Goal: Information Seeking & Learning: Learn about a topic

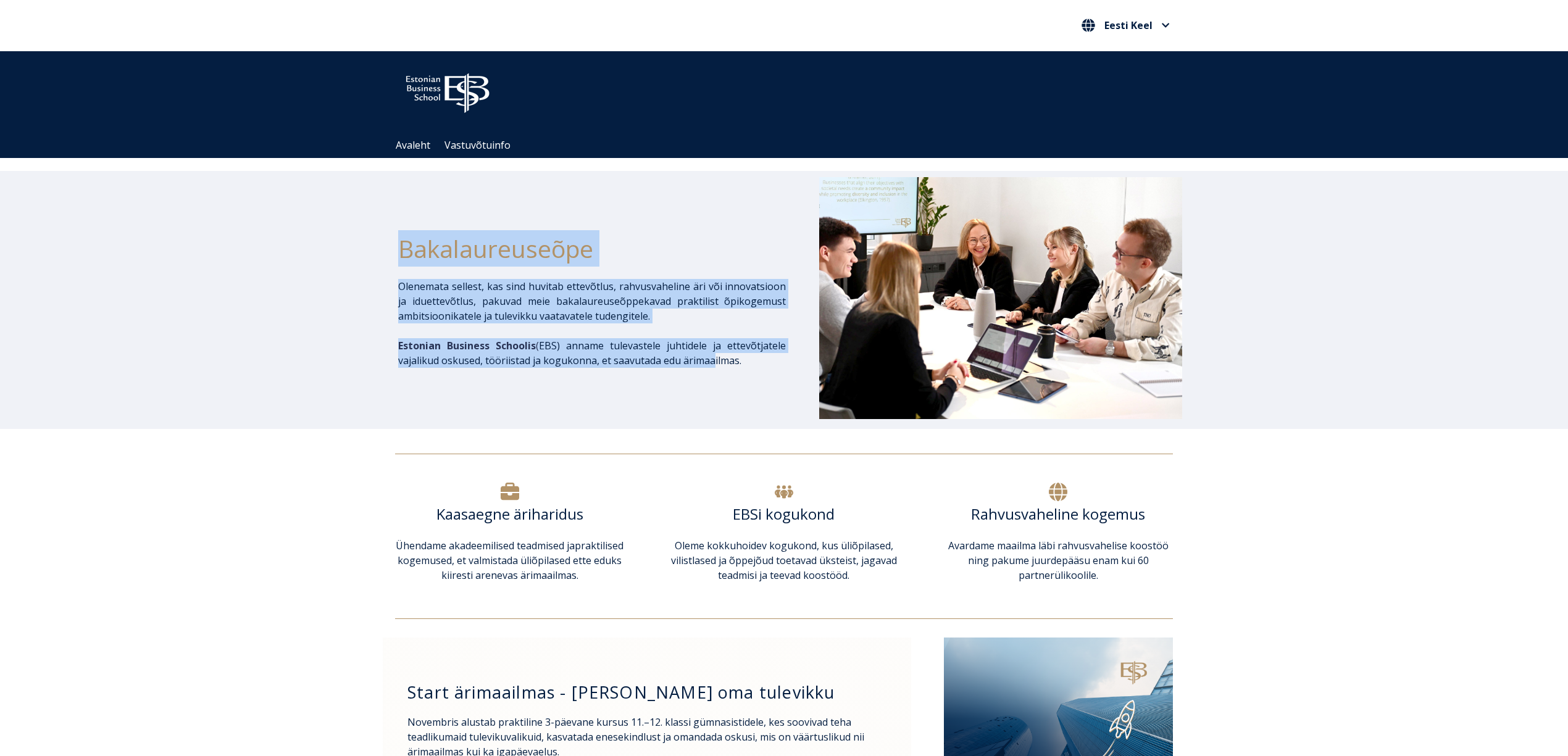
drag, startPoint x: 389, startPoint y: 288, endPoint x: 721, endPoint y: 361, distance: 339.9
click at [714, 362] on div "Bakalaureuseõpe Olenemata sellest, kas sind huvitab ettevõtlus, rahvusvaheline …" at bounding box center [784, 300] width 1568 height 258
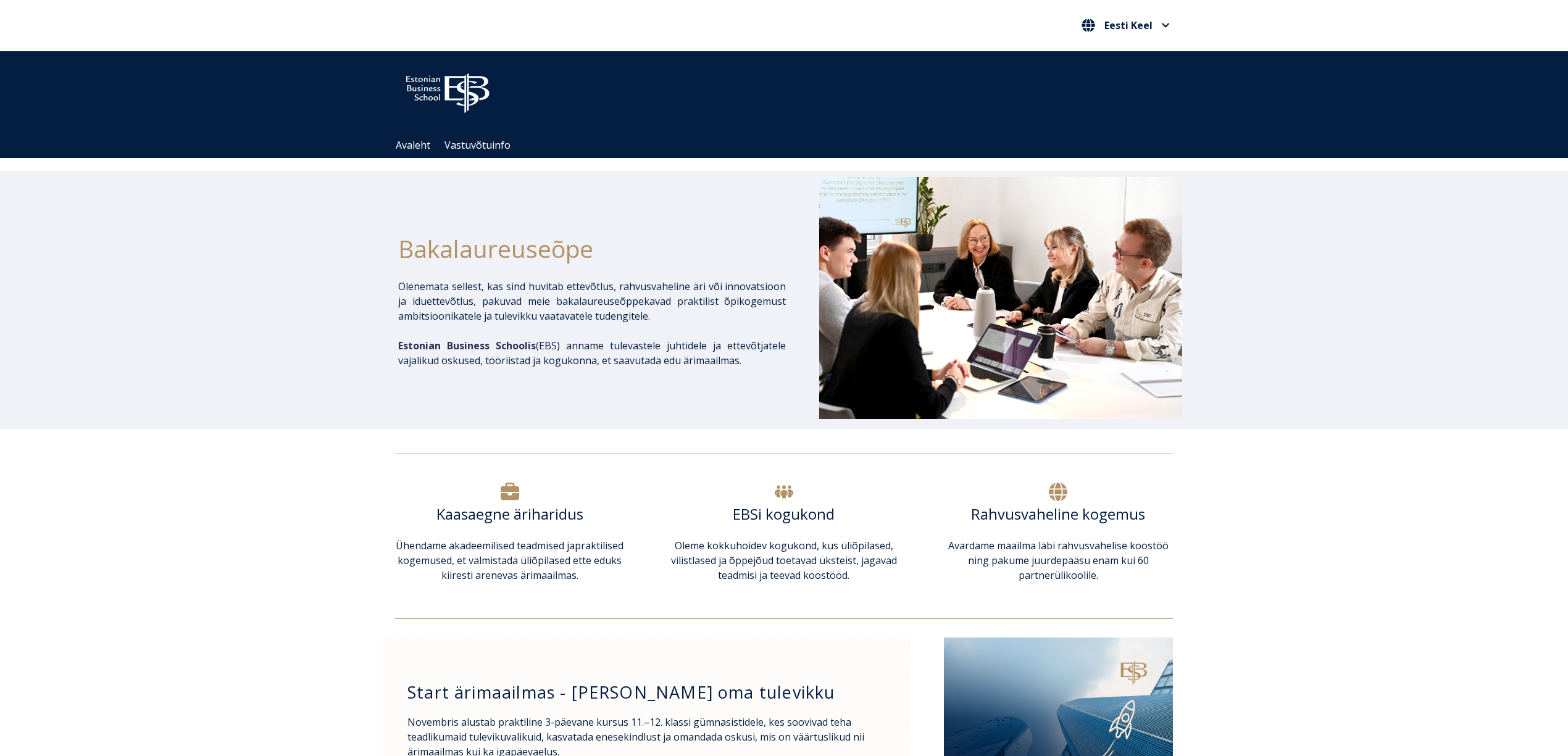
click at [775, 367] on p "Estonian Business Schoolis ( EBS) anname tulevastele juhtidele ja ettevõtjatele…" at bounding box center [592, 353] width 388 height 30
drag, startPoint x: 757, startPoint y: 359, endPoint x: 376, endPoint y: 272, distance: 390.8
click at [376, 272] on div "Bakalaureuseõpe Olenemata sellest, kas sind huvitab ettevõtlus, rahvusvaheline …" at bounding box center [784, 300] width 1568 height 258
copy div "Bakalaureuseõpe Olenemata sellest, kas sind huvitab ettevõtlus, rahvusvaheline …"
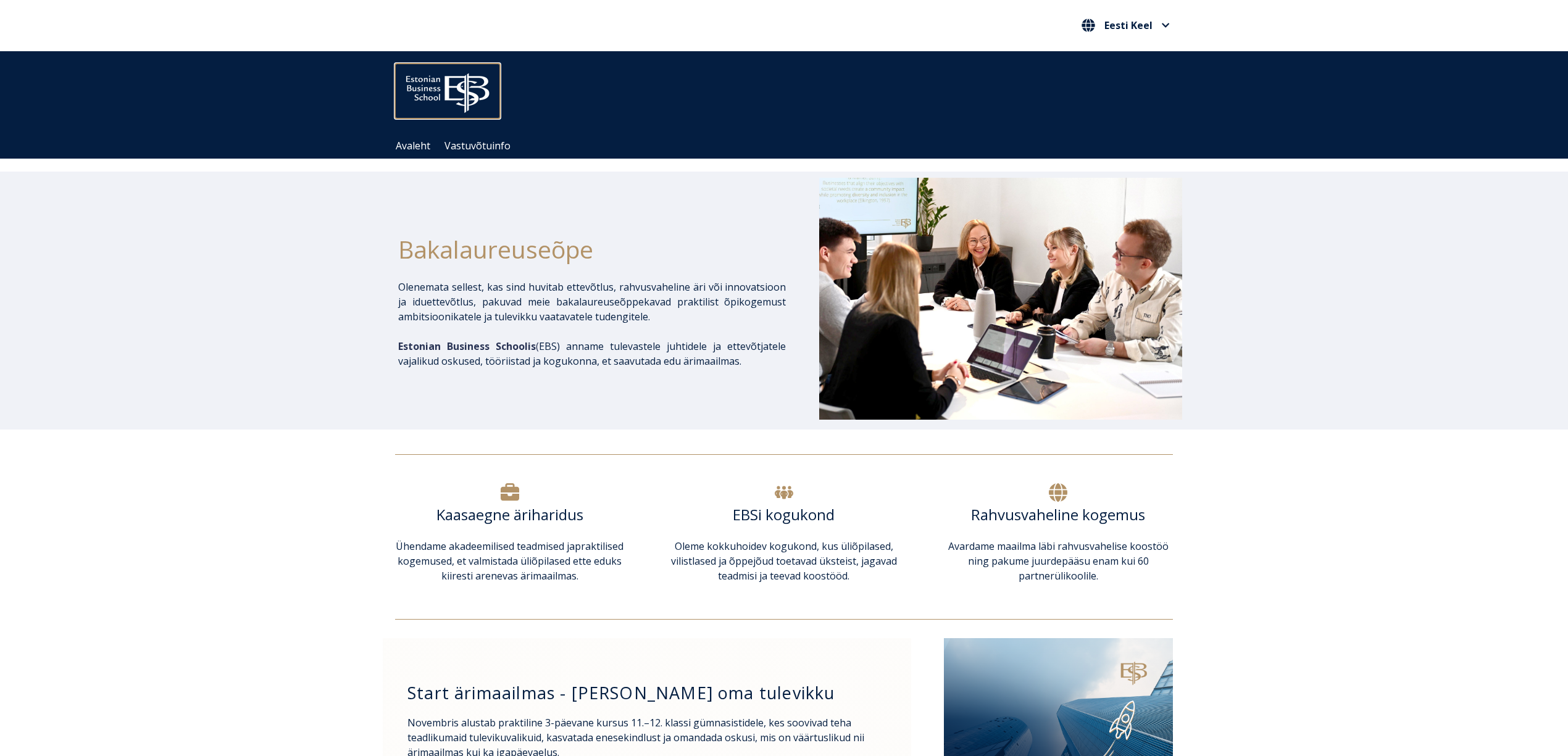
click at [448, 83] on img at bounding box center [447, 90] width 105 height 53
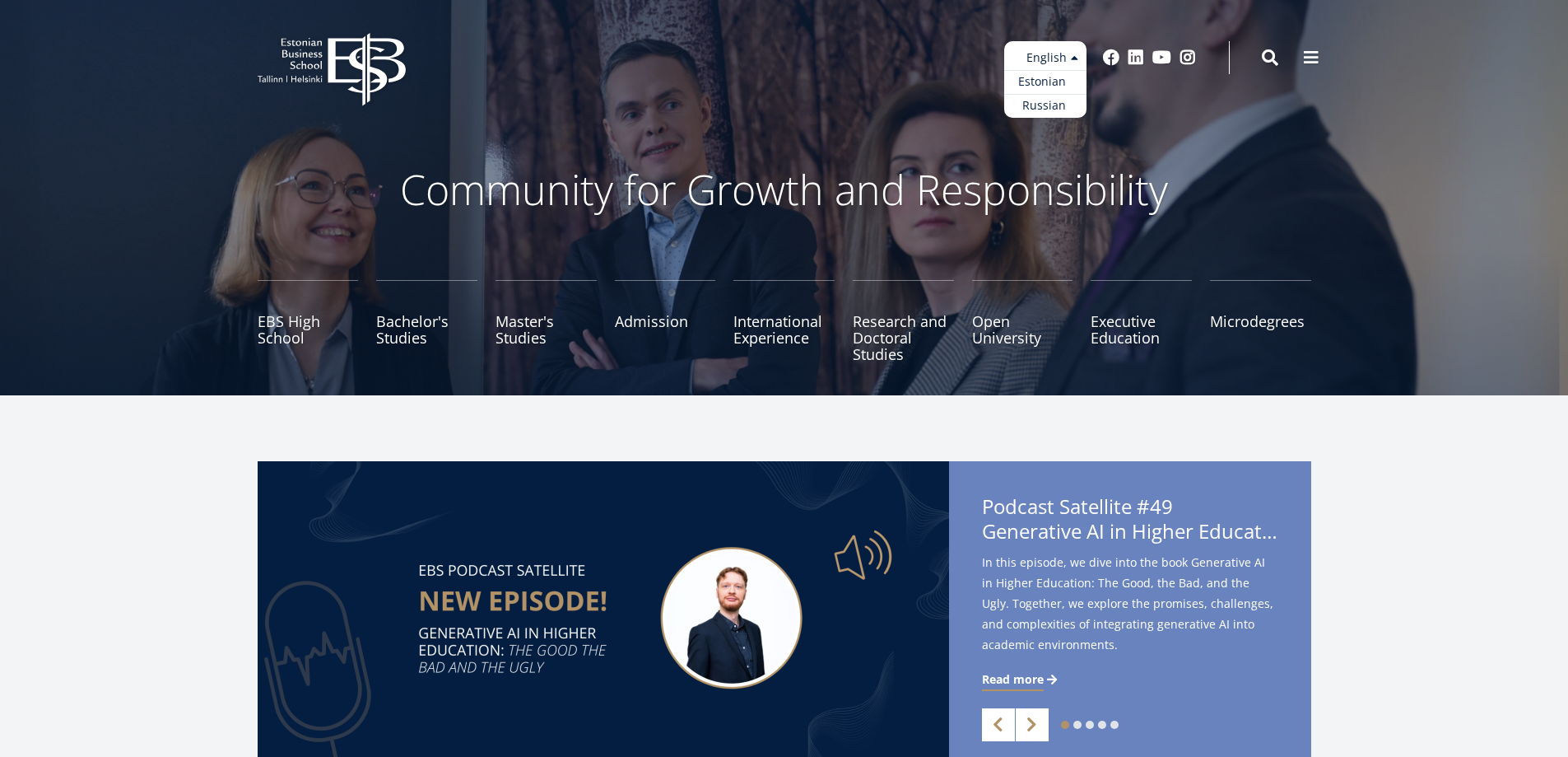
click at [1053, 82] on link "Estonian" at bounding box center [1045, 81] width 82 height 24
